Goal: Task Accomplishment & Management: Manage account settings

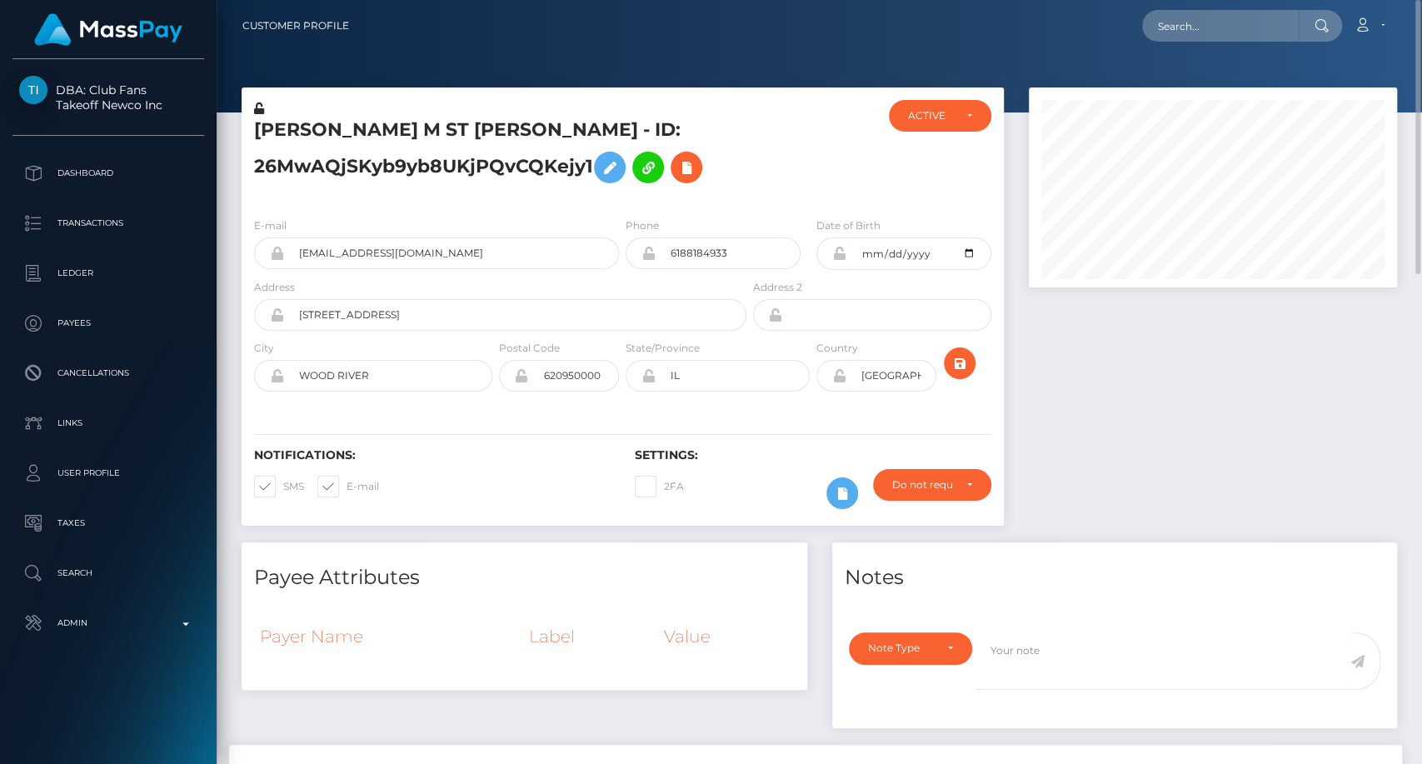
scroll to position [200, 368]
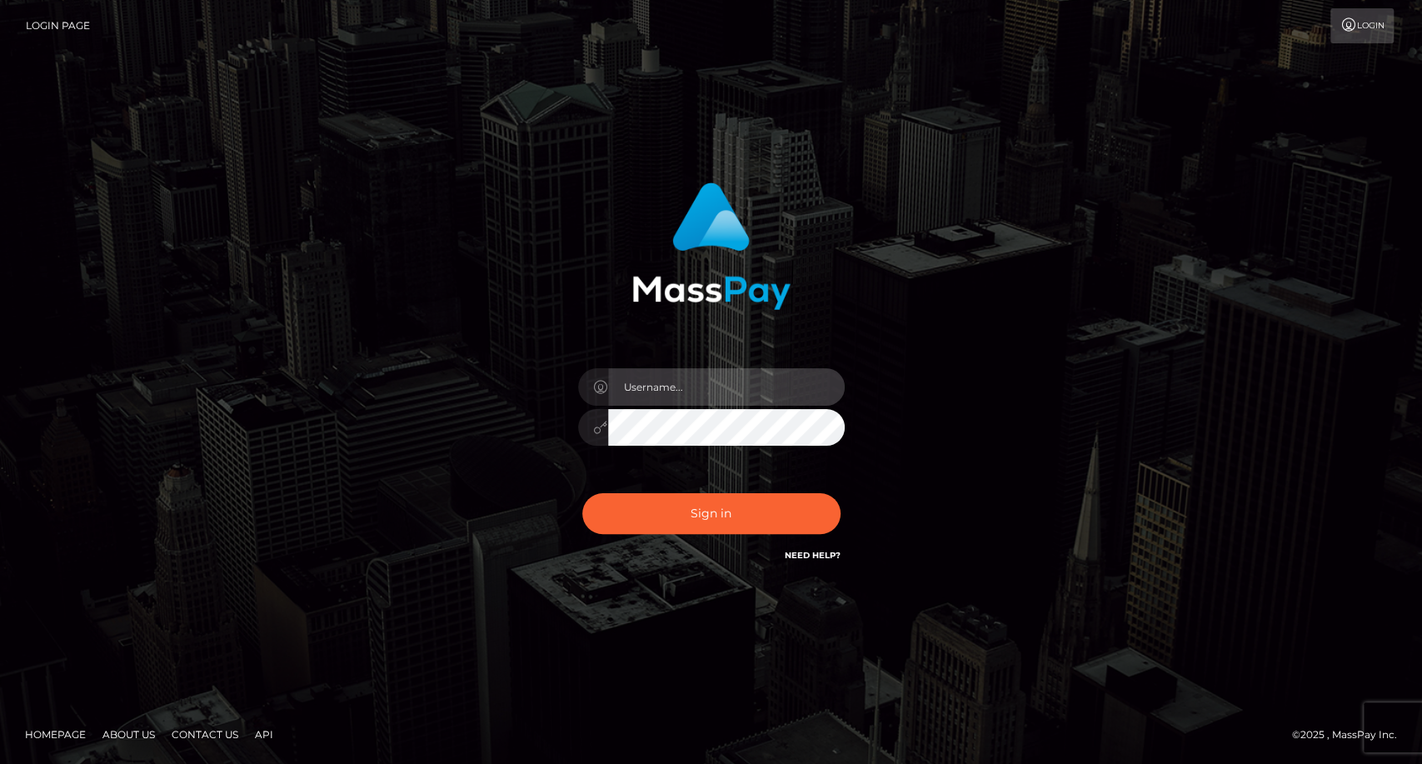
type input "carolina"
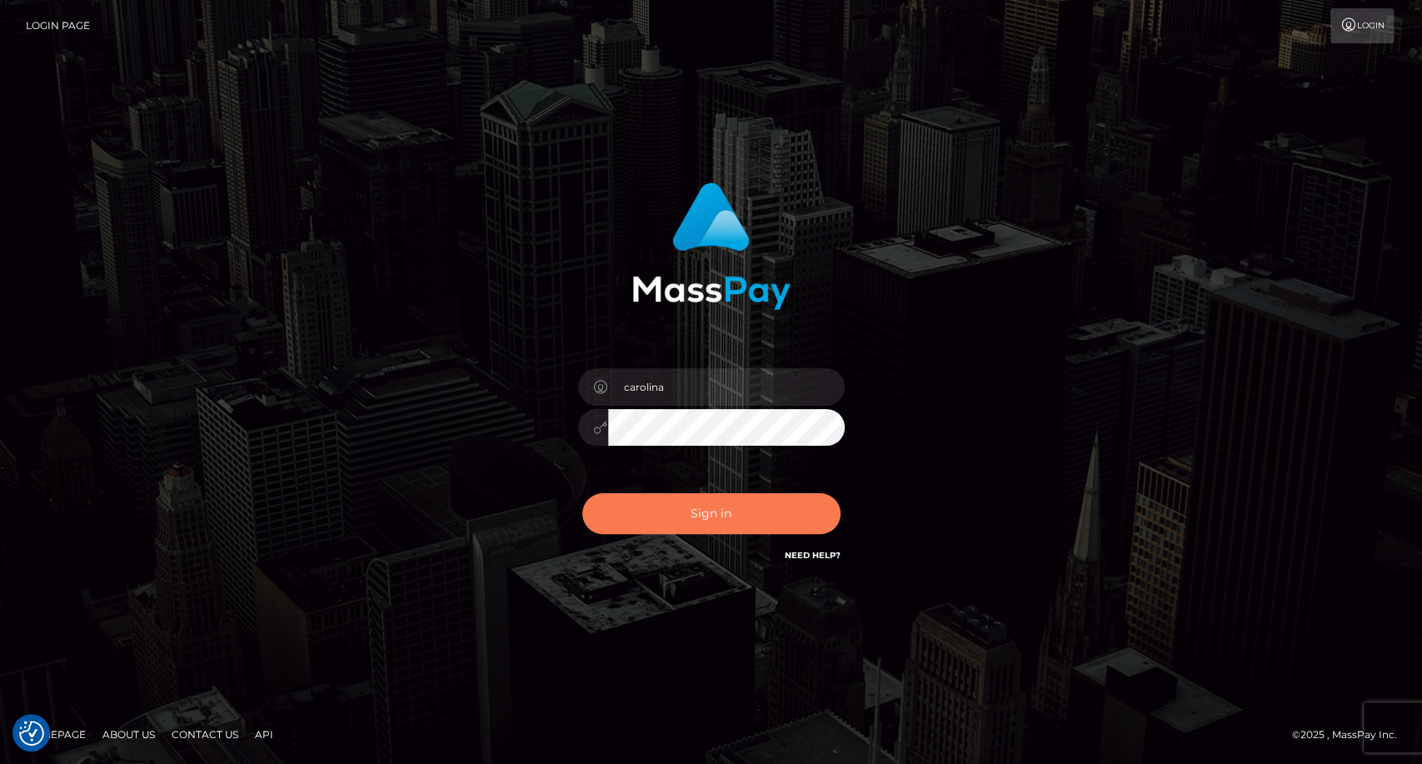
click at [719, 531] on button "Sign in" at bounding box center [711, 513] width 258 height 41
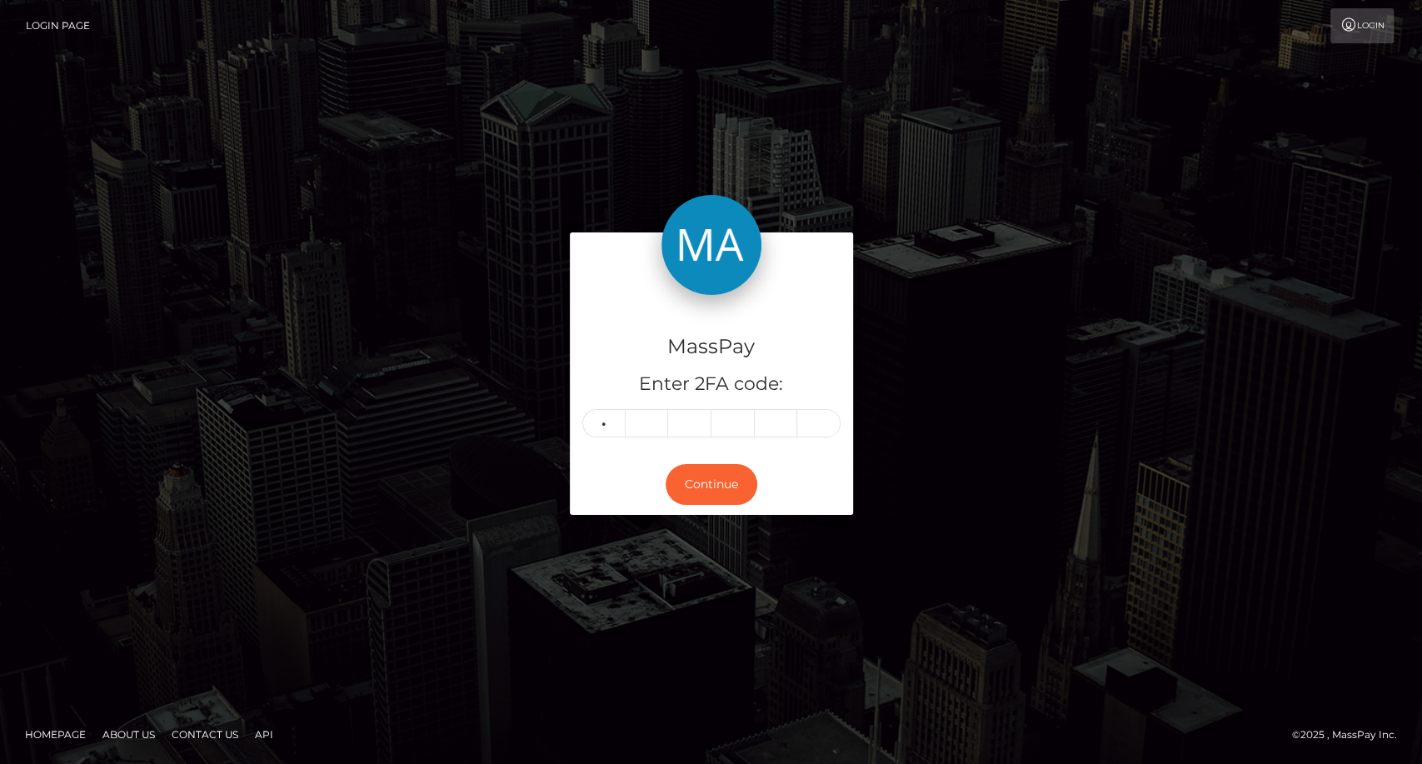
type input "1"
type input "7"
type input "0"
type input "3"
type input "9"
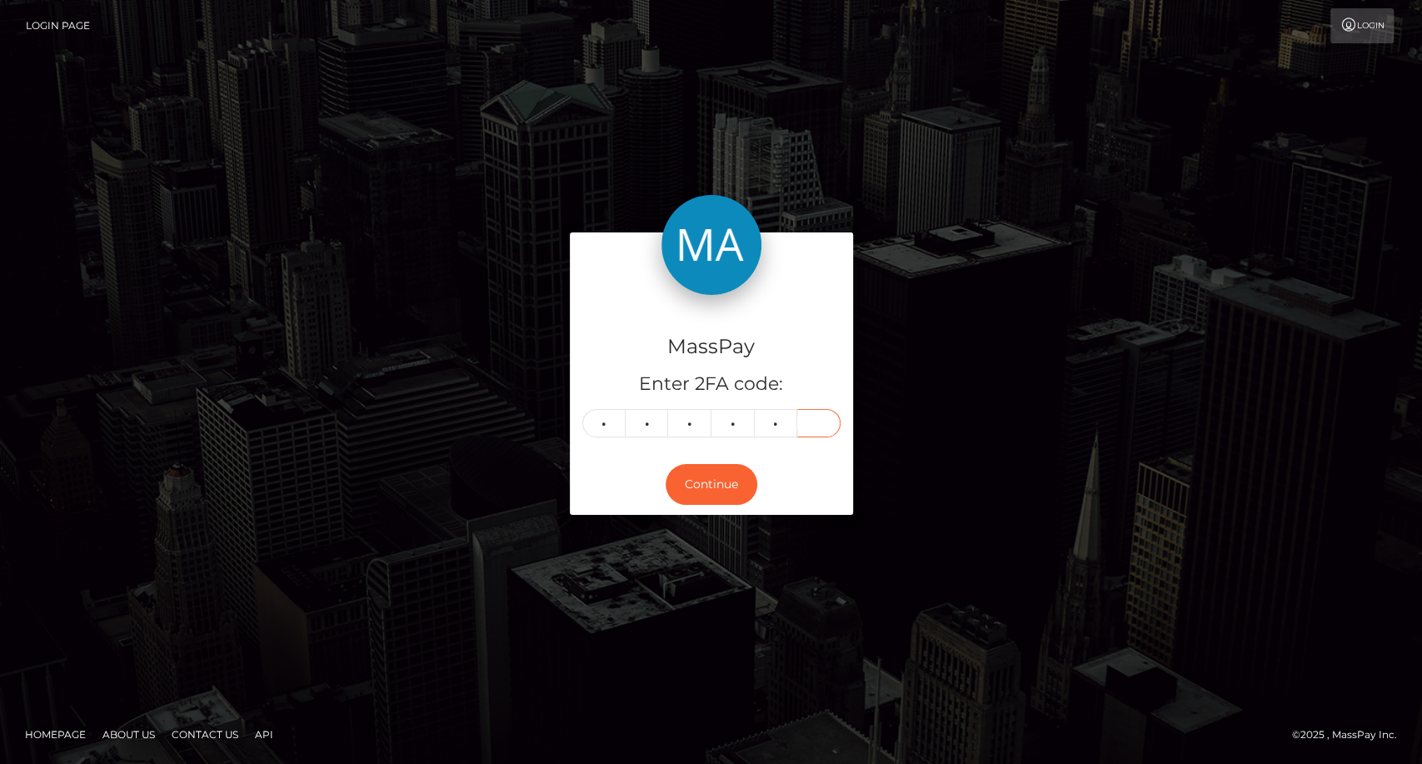
type input "1"
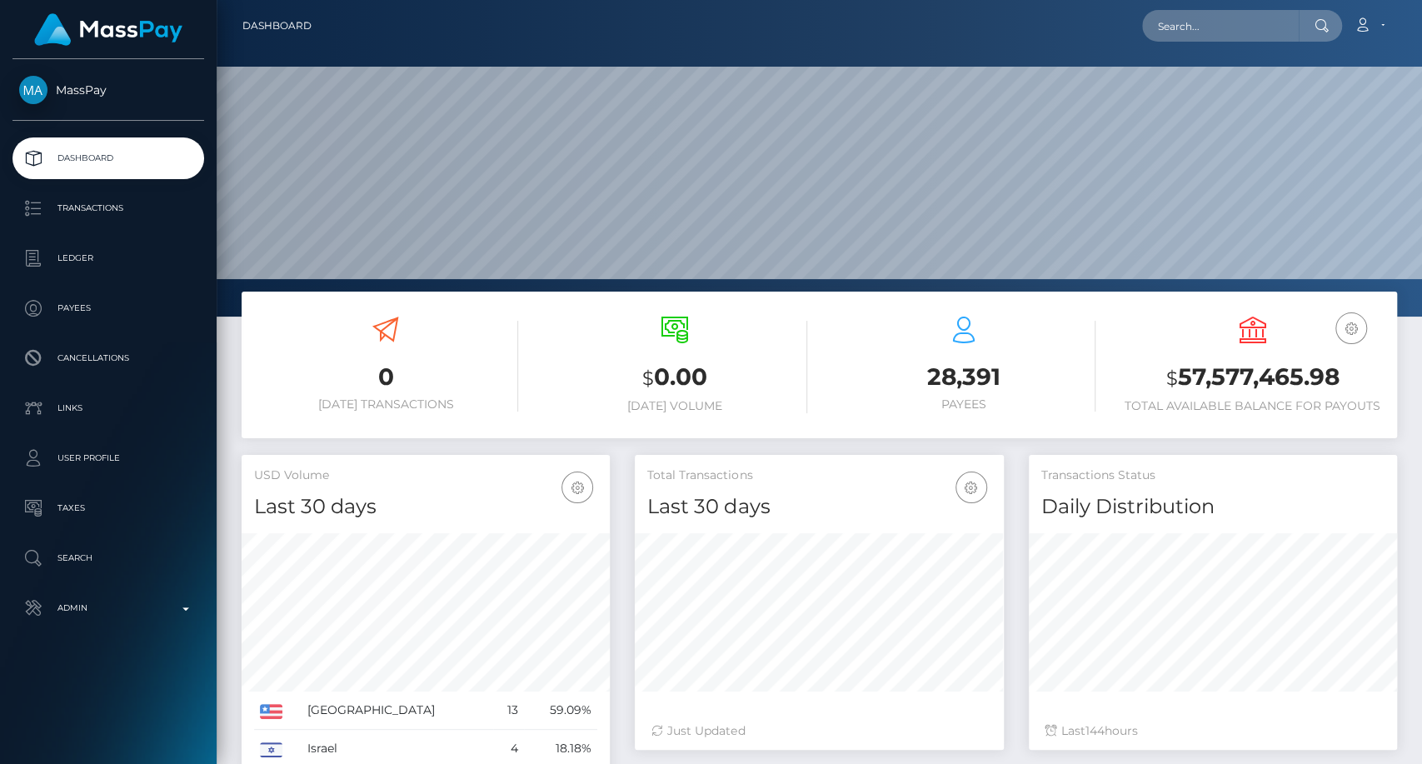
scroll to position [294, 368]
click at [1199, 31] on input "text" at bounding box center [1220, 26] width 157 height 32
paste input "brandontjackson@me.com"
type input "brandontjackson@me.com"
